Goal: Find specific page/section: Locate a particular part of the current website

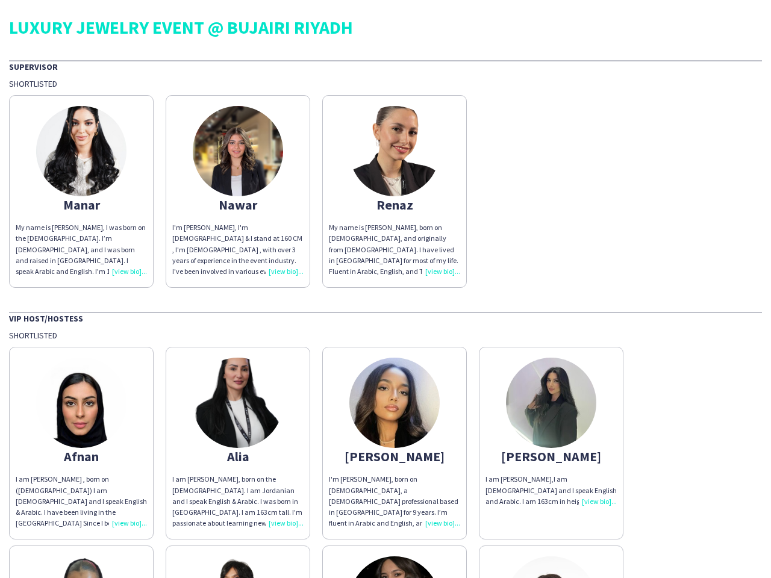
click at [386, 289] on div "LUXURY JEWELRY EVENT @ BUJAIRI RIYADH Supervisor Shortlisted Manar My name is […" at bounding box center [385, 573] width 771 height 1146
click at [81, 192] on img at bounding box center [81, 151] width 90 height 90
click at [238, 192] on img at bounding box center [238, 151] width 90 height 90
click at [395, 192] on img at bounding box center [394, 151] width 90 height 90
click at [81, 443] on img at bounding box center [81, 403] width 90 height 90
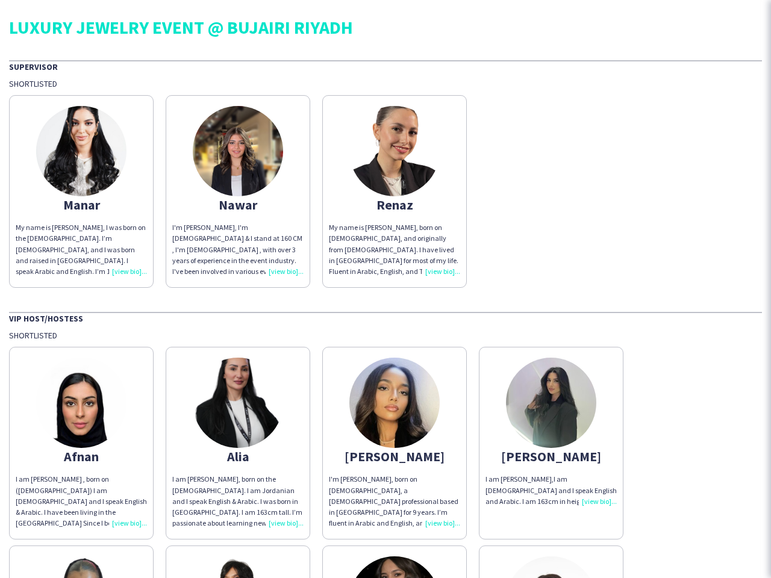
click at [238, 443] on img at bounding box center [238, 403] width 90 height 90
click at [395, 443] on img at bounding box center [394, 403] width 90 height 90
click at [551, 443] on img at bounding box center [551, 403] width 90 height 90
